Goal: Check status: Check status

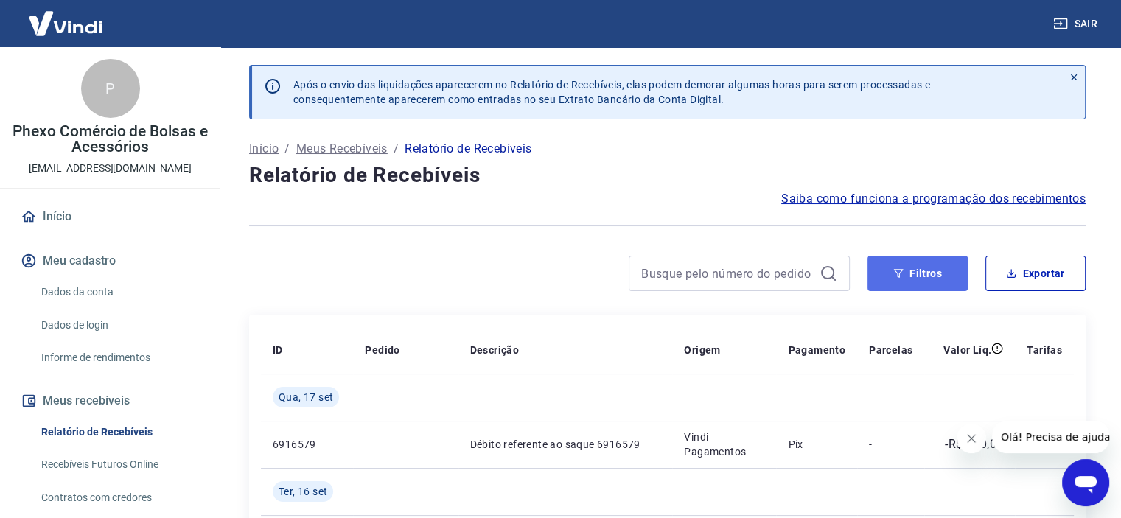
click at [900, 273] on icon "button" at bounding box center [899, 273] width 10 height 9
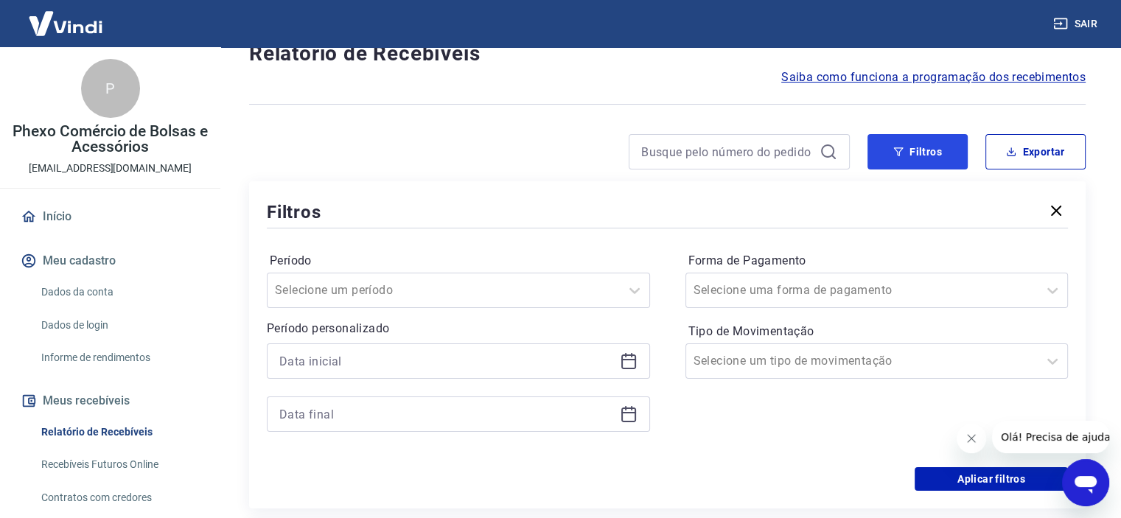
scroll to position [147, 0]
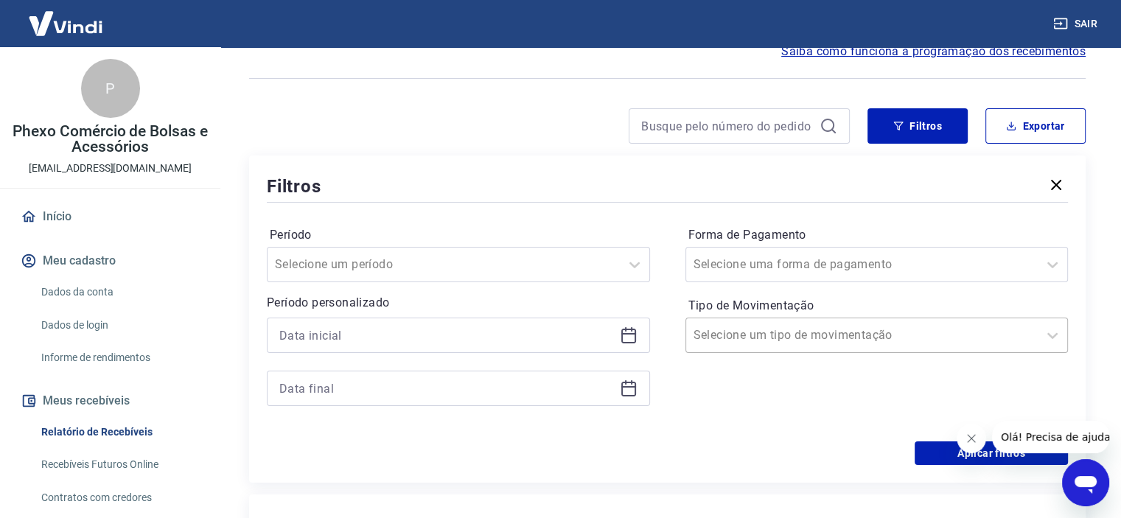
click at [808, 350] on div "Selecione um tipo de movimentação" at bounding box center [876, 335] width 383 height 35
click at [744, 273] on div at bounding box center [863, 264] width 338 height 21
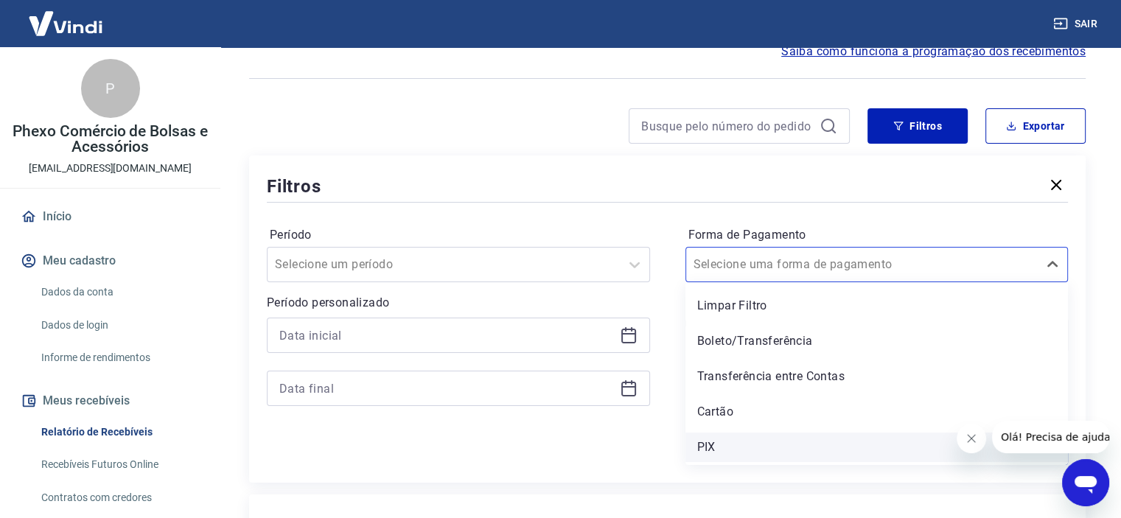
click at [726, 446] on div "PIX" at bounding box center [876, 447] width 383 height 29
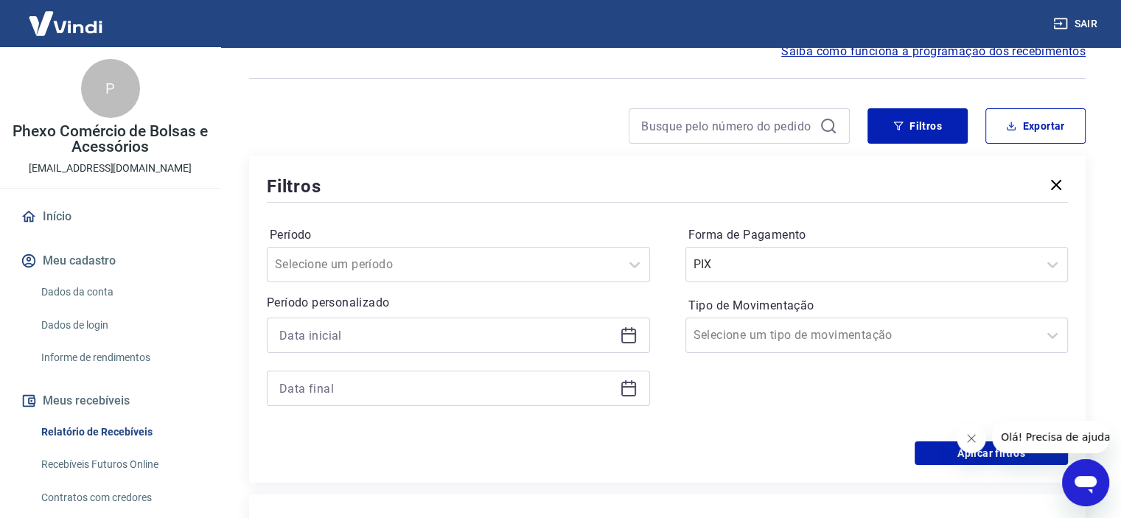
click at [965, 438] on button "Fechar mensagem da empresa" at bounding box center [971, 438] width 29 height 29
click at [965, 456] on button "Aplicar filtros" at bounding box center [991, 454] width 153 height 24
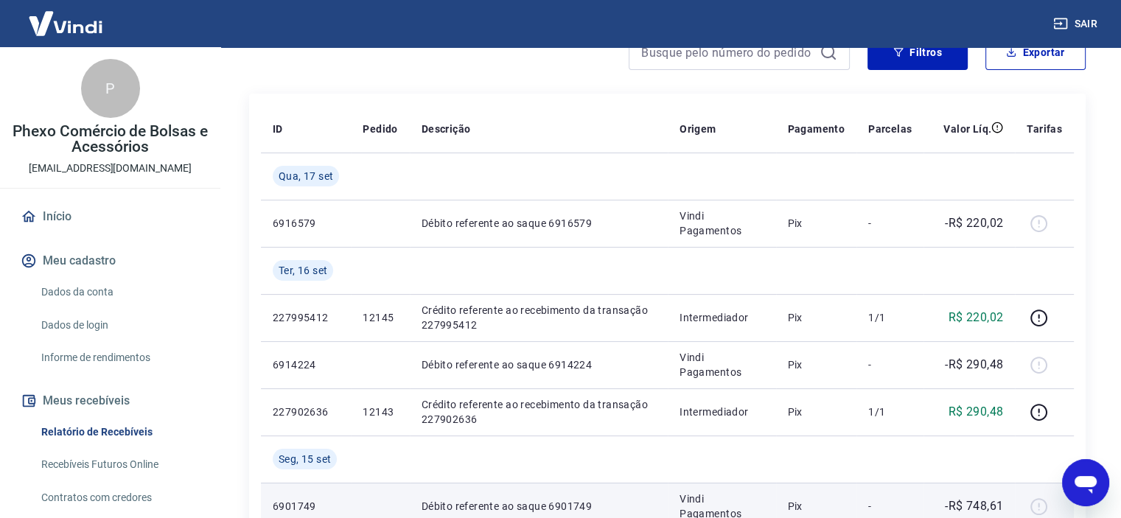
scroll to position [147, 0]
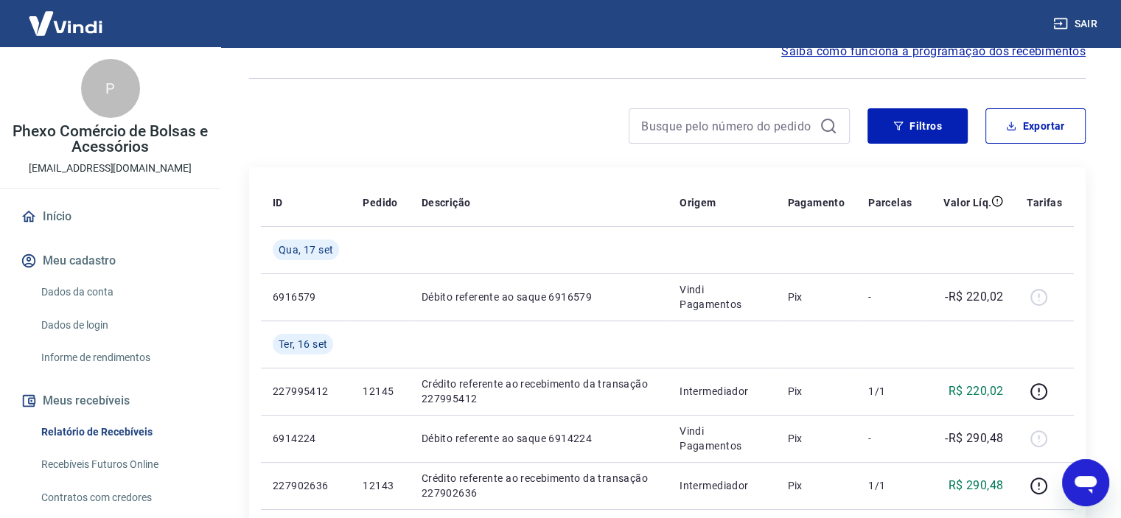
click at [435, 73] on div at bounding box center [667, 78] width 837 height 36
click at [436, 73] on div at bounding box center [667, 78] width 837 height 36
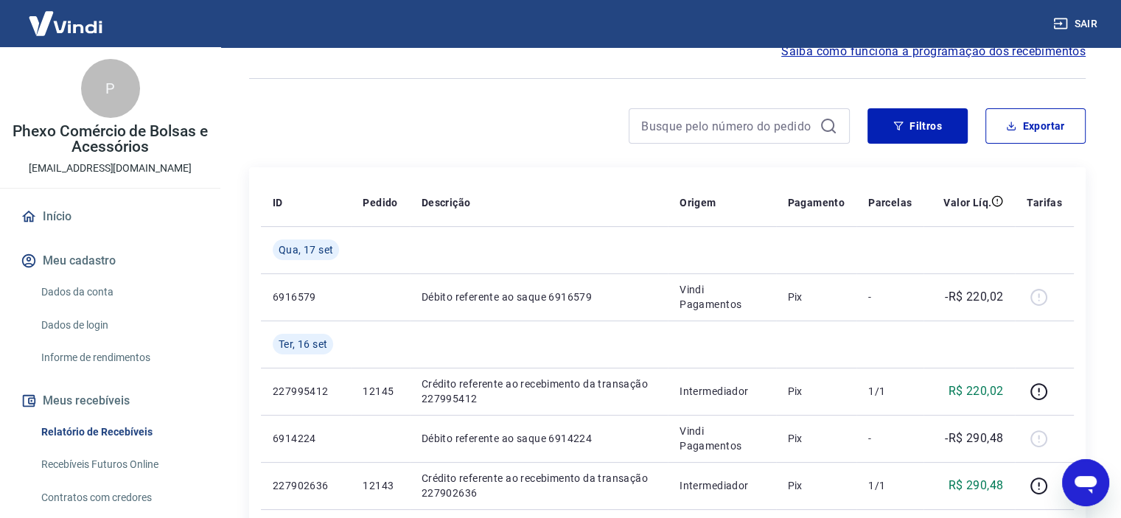
click at [436, 73] on div at bounding box center [667, 78] width 837 height 36
